Goal: Find specific page/section: Find specific page/section

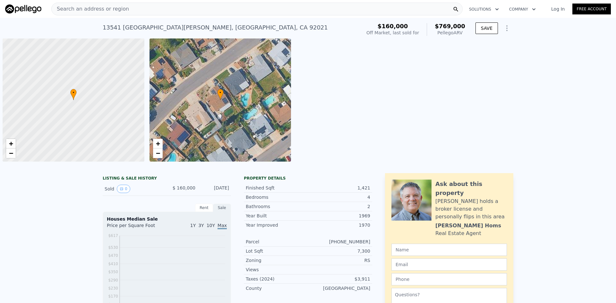
click at [302, 14] on div "Search an address or region" at bounding box center [256, 9] width 411 height 13
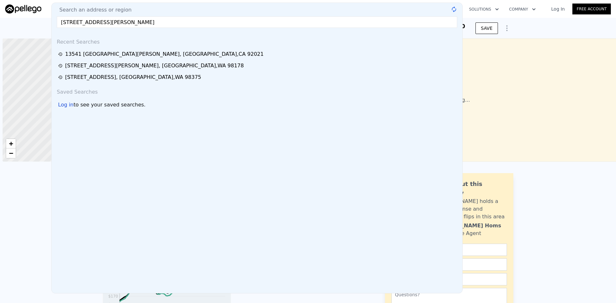
scroll to position [0, 3]
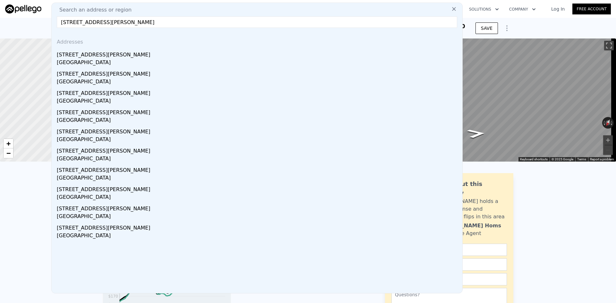
click at [105, 21] on input "[STREET_ADDRESS][PERSON_NAME]" at bounding box center [257, 22] width 400 height 12
drag, startPoint x: 74, startPoint y: 19, endPoint x: 77, endPoint y: 13, distance: 6.5
click at [62, 20] on input "[STREET_ADDRESS][PERSON_NAME]" at bounding box center [257, 22] width 400 height 12
drag, startPoint x: 102, startPoint y: 22, endPoint x: 223, endPoint y: 18, distance: 121.0
click at [223, 18] on input "[STREET_ADDRESS][PERSON_NAME]" at bounding box center [257, 22] width 400 height 12
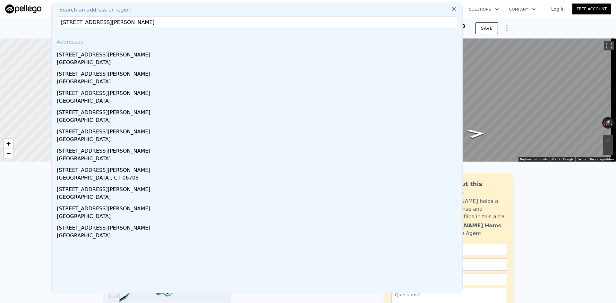
click at [134, 21] on input "[STREET_ADDRESS][PERSON_NAME]" at bounding box center [257, 22] width 400 height 12
paste input "[STREET_ADDRESS]"
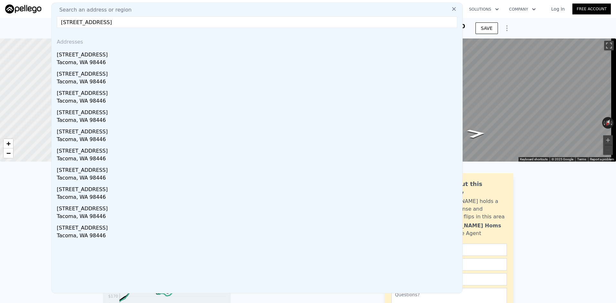
drag, startPoint x: 143, startPoint y: 21, endPoint x: 199, endPoint y: 22, distance: 56.5
click at [199, 22] on input "[STREET_ADDRESS]" at bounding box center [257, 22] width 400 height 12
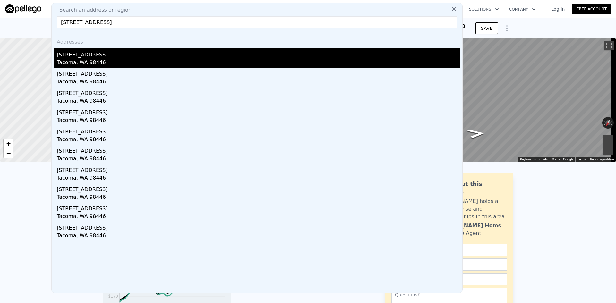
type input "[STREET_ADDRESS]"
click at [108, 60] on div "Tacoma, WA 98446" at bounding box center [258, 63] width 403 height 9
